Goal: Task Accomplishment & Management: Use online tool/utility

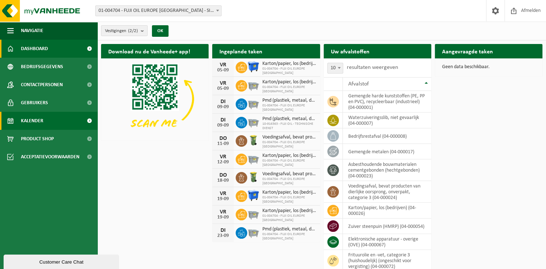
click at [82, 119] on span at bounding box center [89, 121] width 16 height 18
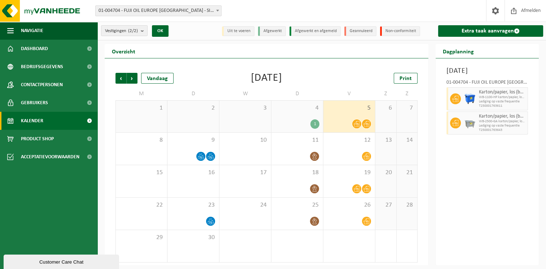
click at [365, 122] on icon at bounding box center [366, 124] width 6 height 6
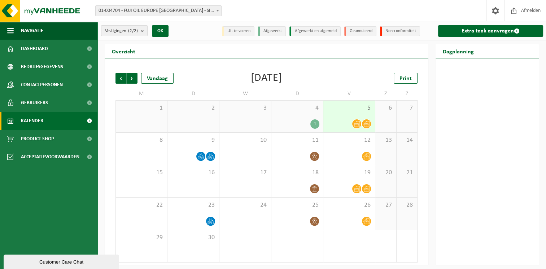
click at [356, 123] on icon at bounding box center [357, 124] width 6 height 6
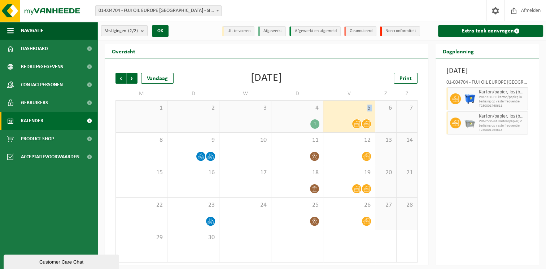
drag, startPoint x: 356, startPoint y: 123, endPoint x: 334, endPoint y: 106, distance: 28.2
click at [334, 106] on div "5" at bounding box center [349, 117] width 52 height 32
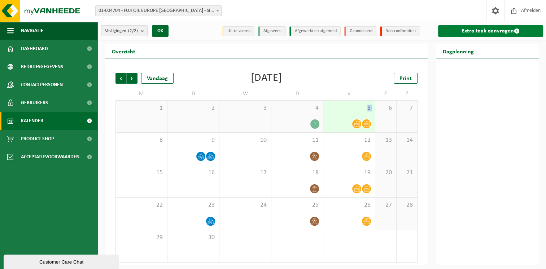
click at [494, 34] on link "Extra taak aanvragen" at bounding box center [490, 31] width 105 height 12
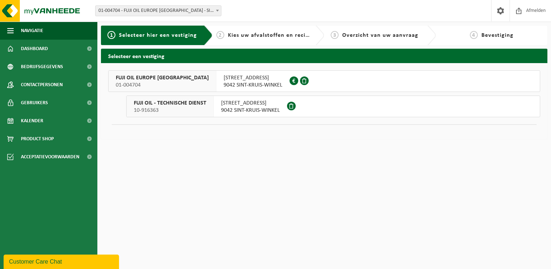
click at [224, 77] on span "KUHLMANNLAAN 36" at bounding box center [253, 77] width 59 height 7
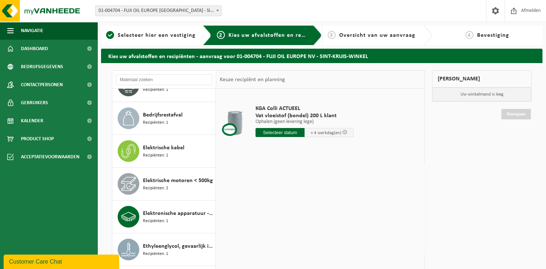
scroll to position [153, 0]
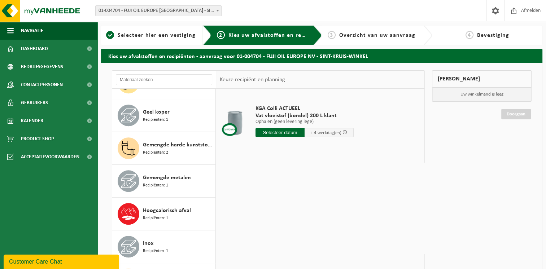
click at [168, 142] on span "Gemengde harde kunststoffen (PE, PP en PVC), recycleerbaar (industrieel)" at bounding box center [178, 145] width 71 height 9
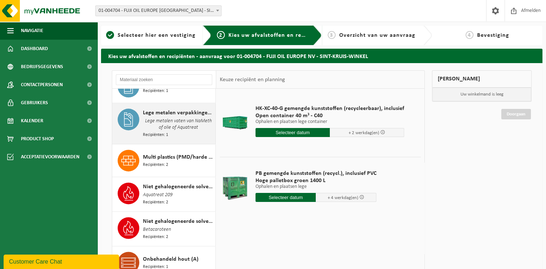
scroll to position [984, 0]
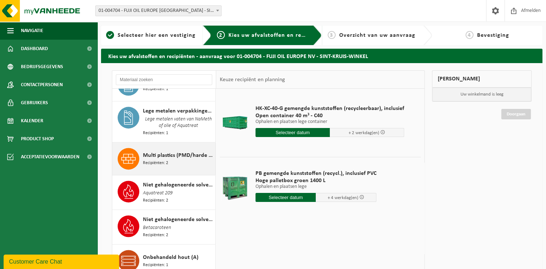
click at [165, 154] on span "Multi plastics (PMD/harde kunststoffen/spanbanden/EPS/folie naturel/folie gemen…" at bounding box center [178, 155] width 71 height 9
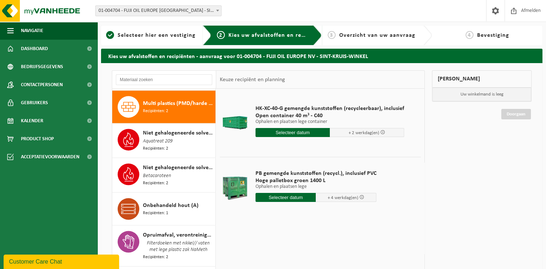
scroll to position [1039, 0]
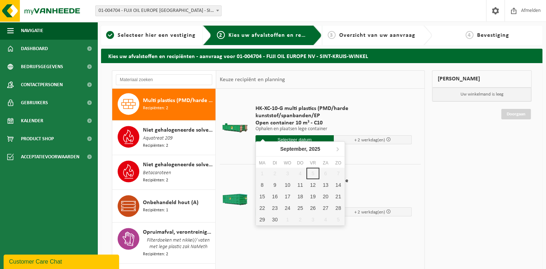
click at [294, 135] on input "text" at bounding box center [294, 139] width 78 height 9
click at [263, 182] on div "8" at bounding box center [262, 185] width 13 height 12
type input "Van 2025-09-08"
type input "2025-09-08"
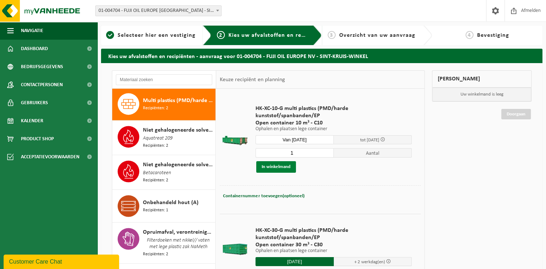
click at [281, 161] on button "In winkelmand" at bounding box center [276, 167] width 40 height 12
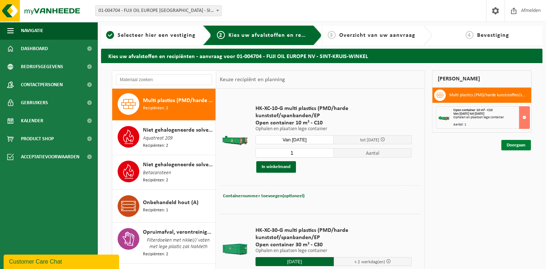
click at [513, 147] on link "Doorgaan" at bounding box center [516, 145] width 30 height 10
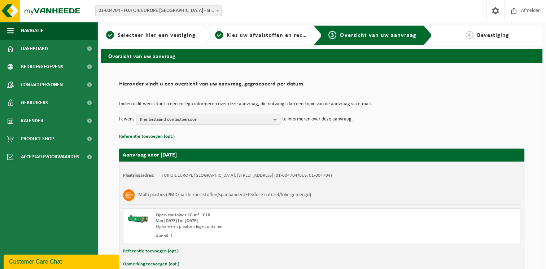
click at [275, 117] on b "button" at bounding box center [277, 119] width 6 height 10
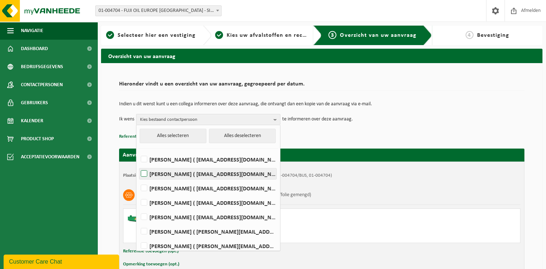
click at [180, 174] on label "[PERSON_NAME] ( [EMAIL_ADDRESS][DOMAIN_NAME] )" at bounding box center [207, 174] width 137 height 11
click at [138, 165] on input "[PERSON_NAME] ( [EMAIL_ADDRESS][DOMAIN_NAME] )" at bounding box center [138, 165] width 0 height 0
checkbox input "true"
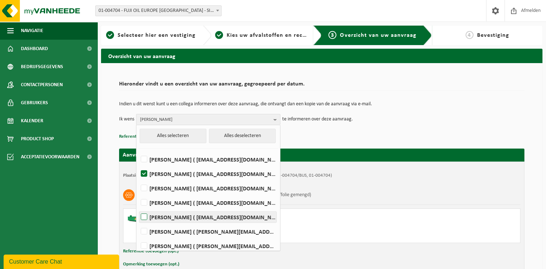
click at [162, 213] on label "Romaric Jodts ( romaric.jodts@fujioileurope.com )" at bounding box center [207, 217] width 137 height 11
click at [138, 208] on input "Romaric Jodts ( romaric.jodts@fujioileurope.com )" at bounding box center [138, 208] width 0 height 0
checkbox input "true"
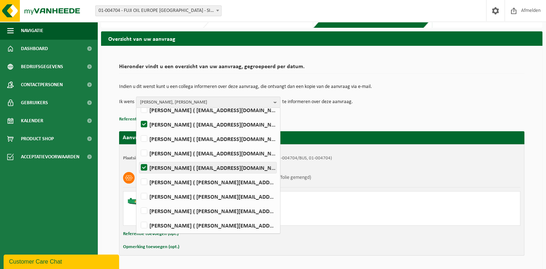
scroll to position [18, 0]
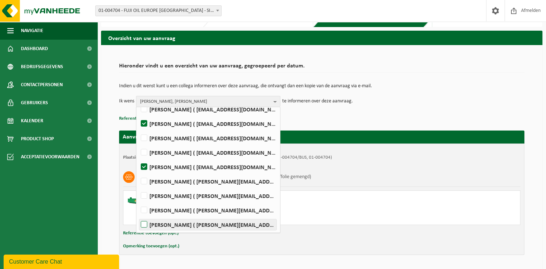
click at [162, 224] on label "Nick Vandenbulcke ( nick.vandenbulcke@fujioileurope.com )" at bounding box center [207, 224] width 137 height 11
click at [138, 216] on input "Nick Vandenbulcke ( nick.vandenbulcke@fujioileurope.com )" at bounding box center [138, 215] width 0 height 0
checkbox input "true"
click at [361, 102] on td "Ik wens TOM DIERICKX, Romaric Jodts, Nick Vandenbulcke Alles selecteren Alles d…" at bounding box center [321, 101] width 405 height 11
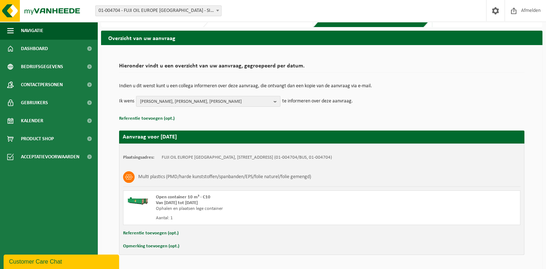
scroll to position [40, 0]
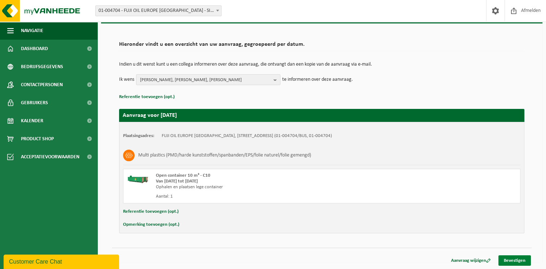
click at [517, 263] on link "Bevestigen" at bounding box center [514, 260] width 32 height 10
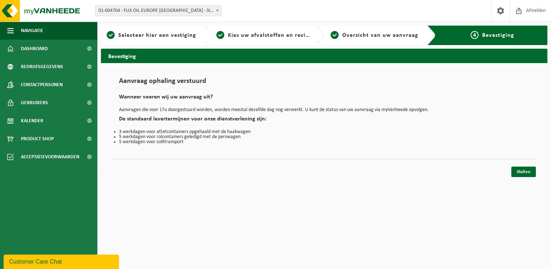
drag, startPoint x: 0, startPoint y: 0, endPoint x: 369, endPoint y: 231, distance: 435.6
click at [369, 231] on html "Vestiging: 01-004704 - FUJI OIL EUROPE [GEOGRAPHIC_DATA] - SINT-KRUIS-WINKEL 10…" at bounding box center [275, 134] width 551 height 269
